Goal: Task Accomplishment & Management: Use online tool/utility

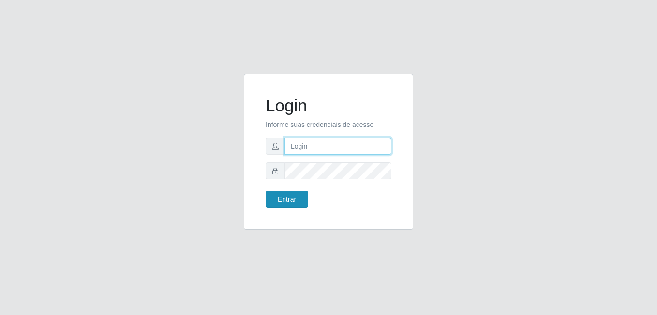
type input "anselmo@B8"
click at [285, 199] on button "Entrar" at bounding box center [287, 199] width 43 height 17
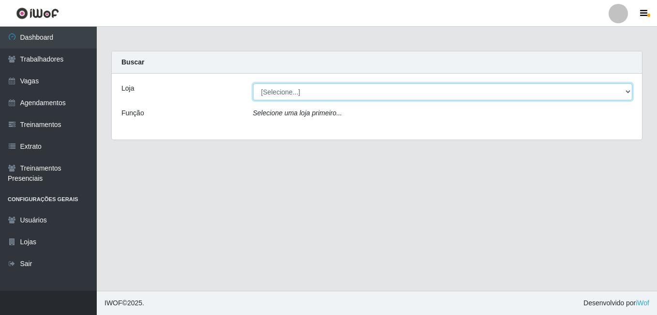
click at [313, 92] on select "[Selecione...] Bemais Supermercados - B8 [PERSON_NAME]" at bounding box center [443, 91] width 380 height 17
select select "413"
click at [253, 83] on select "[Selecione...] Bemais Supermercados - B8 [PERSON_NAME]" at bounding box center [443, 91] width 380 height 17
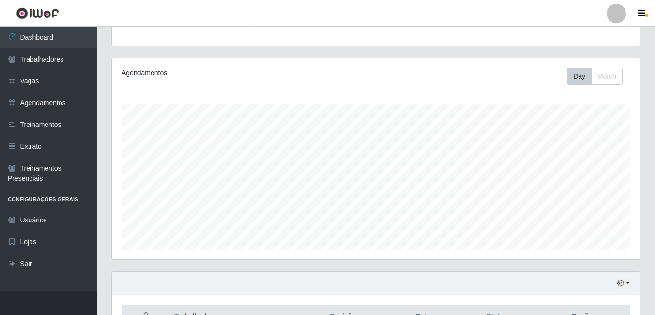
scroll to position [156, 0]
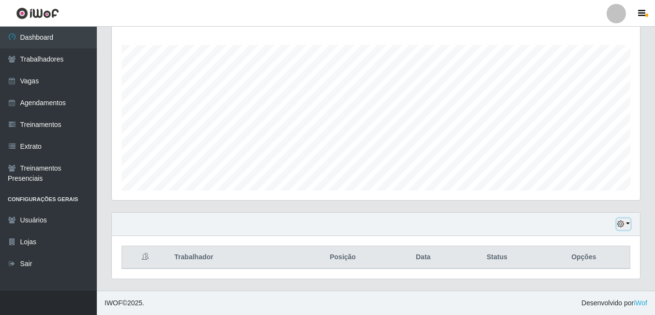
click at [621, 224] on icon "button" at bounding box center [620, 223] width 7 height 7
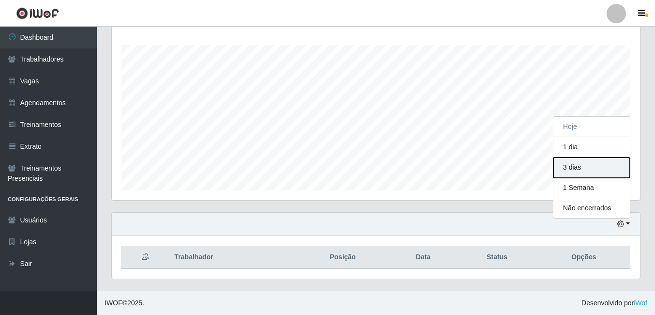
click at [580, 169] on button "3 dias" at bounding box center [591, 167] width 76 height 20
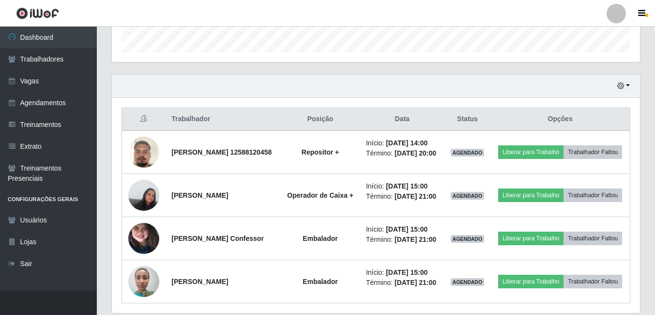
scroll to position [253, 0]
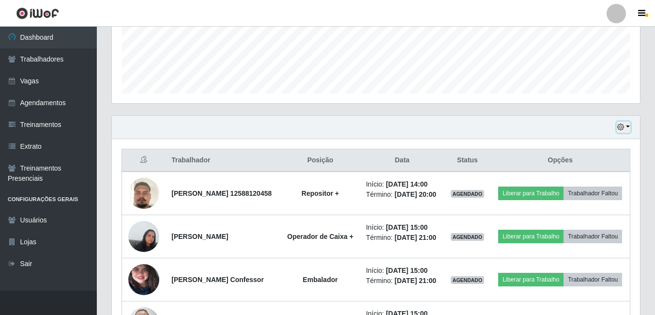
click at [623, 125] on icon "button" at bounding box center [620, 126] width 7 height 7
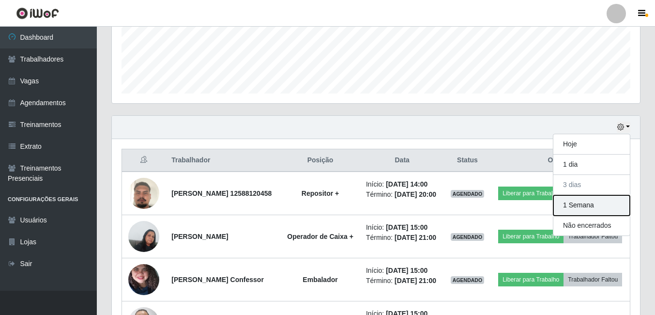
click at [580, 205] on button "1 Semana" at bounding box center [591, 205] width 76 height 20
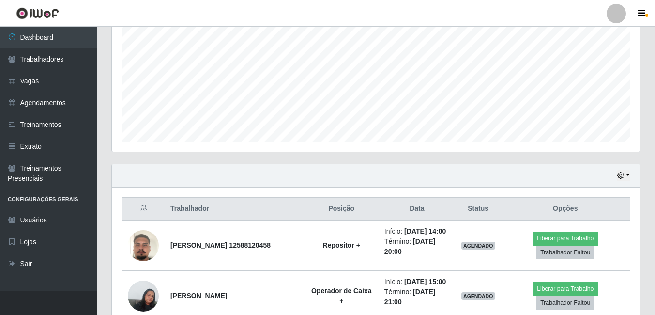
scroll to position [107, 0]
